Goal: Navigation & Orientation: Understand site structure

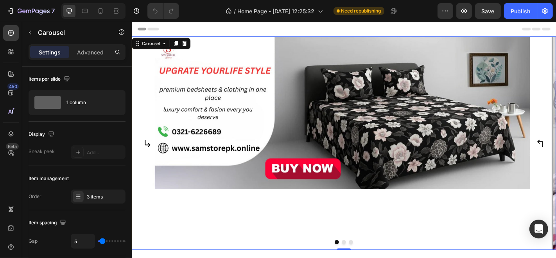
scroll to position [113, 0]
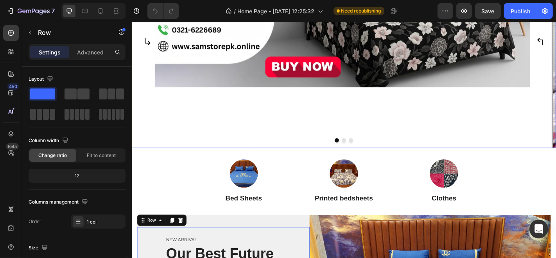
click at [189, 131] on div "Image" at bounding box center [362, 43] width 463 height 236
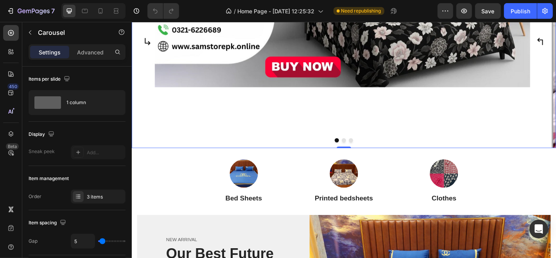
click at [364, 152] on button "Dot" at bounding box center [366, 152] width 5 height 5
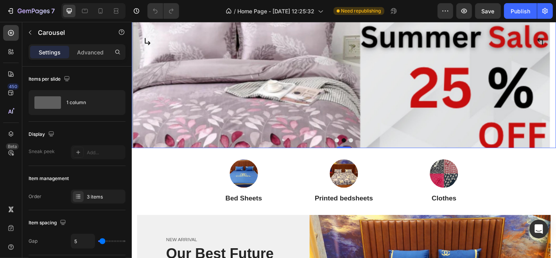
click at [372, 150] on button "Dot" at bounding box center [374, 152] width 5 height 5
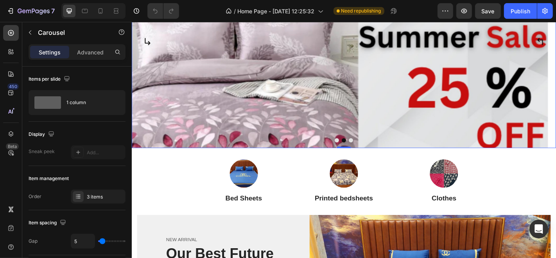
scroll to position [180, 0]
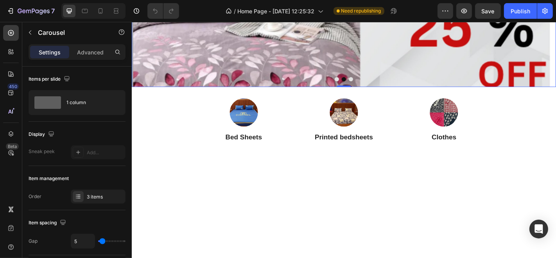
click at [372, 87] on button "Dot" at bounding box center [374, 85] width 5 height 5
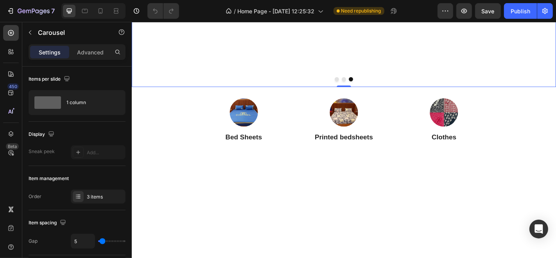
click at [356, 87] on button "Dot" at bounding box center [358, 85] width 5 height 5
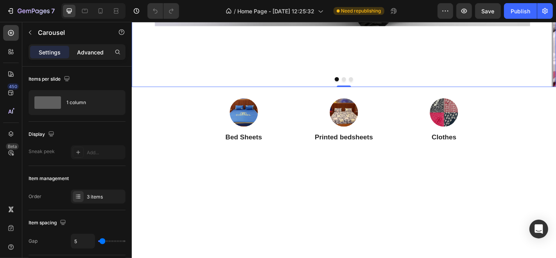
click at [92, 49] on p "Advanced" at bounding box center [90, 52] width 27 height 8
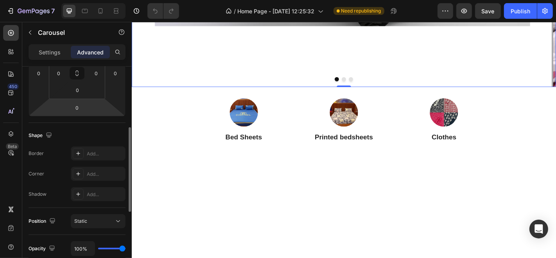
scroll to position [151, 0]
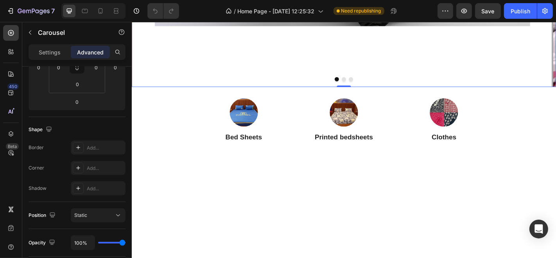
click at [364, 87] on button "Dot" at bounding box center [366, 85] width 5 height 5
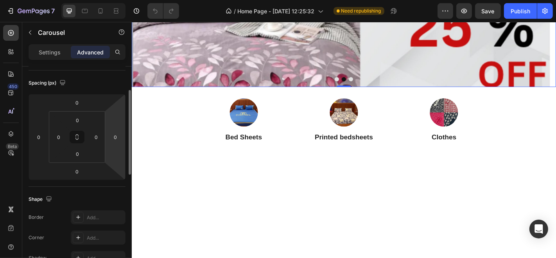
scroll to position [69, 0]
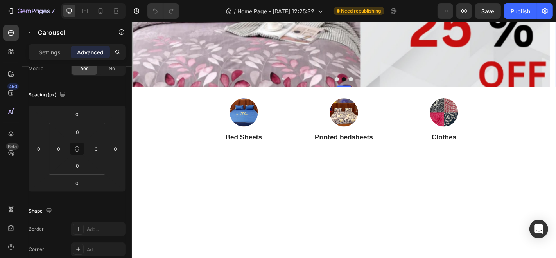
click at [372, 87] on button "Dot" at bounding box center [374, 85] width 5 height 5
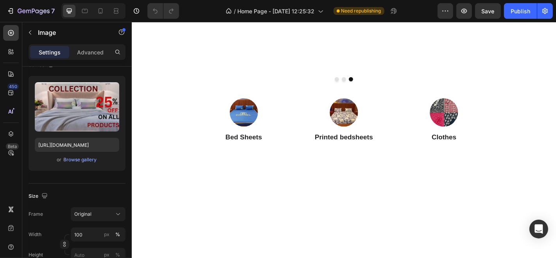
scroll to position [0, 0]
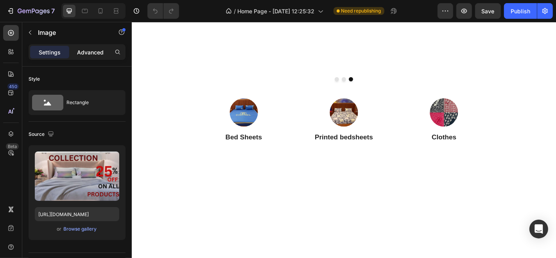
click at [99, 55] on p "Advanced" at bounding box center [90, 52] width 27 height 8
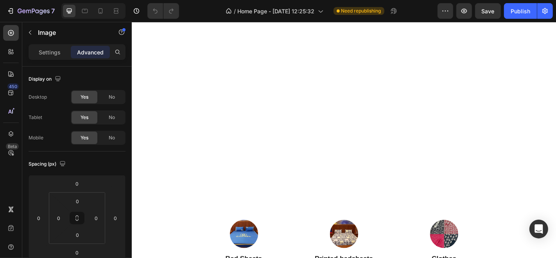
scroll to position [565, 0]
